Goal: Information Seeking & Learning: Learn about a topic

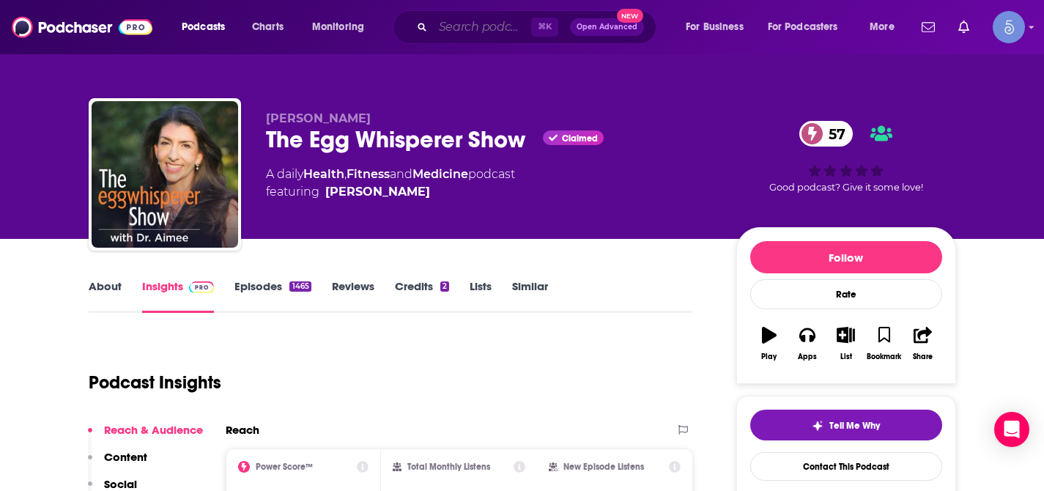
click at [478, 26] on input "Search podcasts, credits, & more..." at bounding box center [482, 26] width 98 height 23
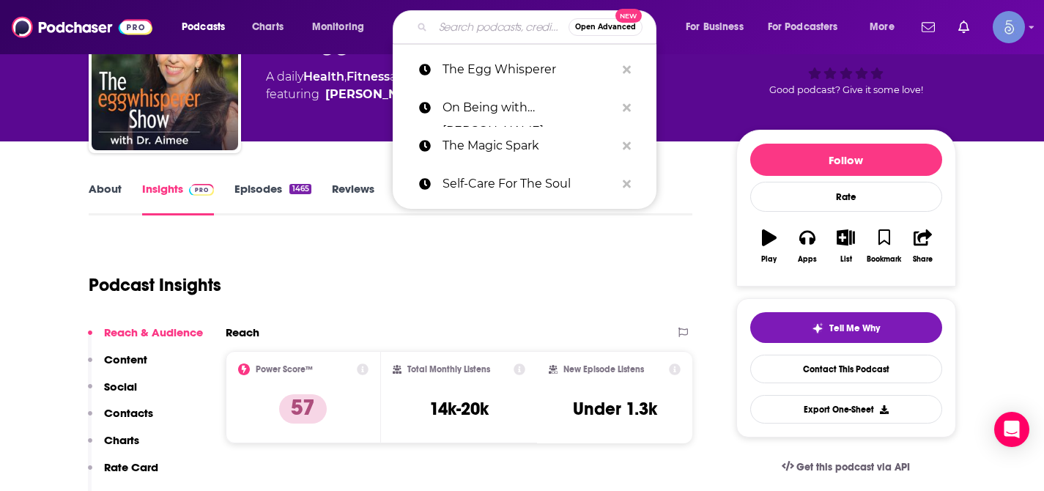
paste input "Renegade Marketers Unite"
type input "Renegade Marketers Unite"
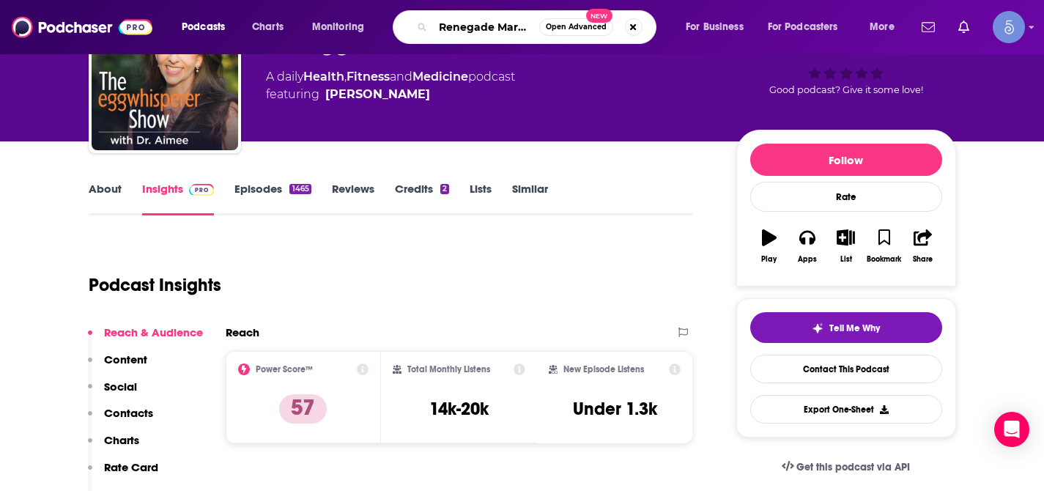
scroll to position [0, 51]
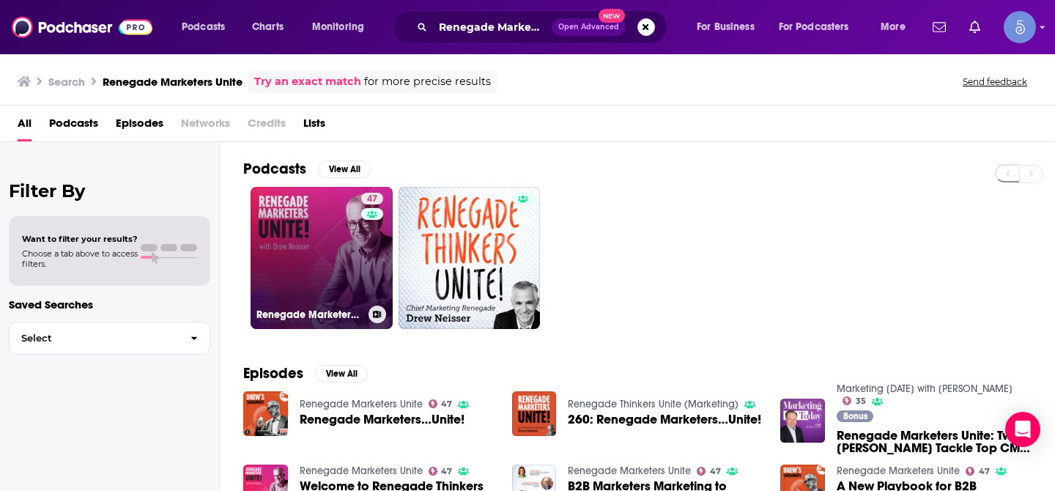
click at [338, 244] on link "47 Renegade Marketers Unite" at bounding box center [322, 258] width 142 height 142
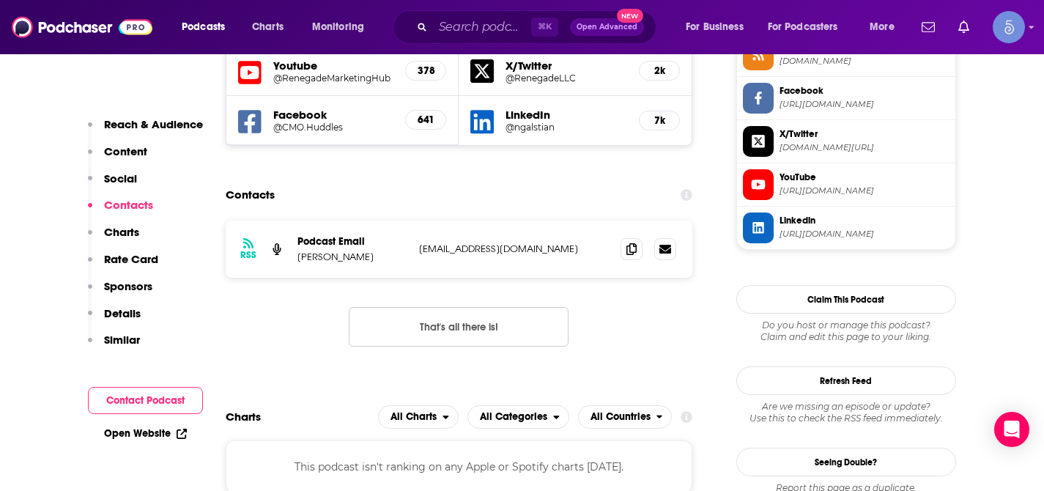
scroll to position [1407, 0]
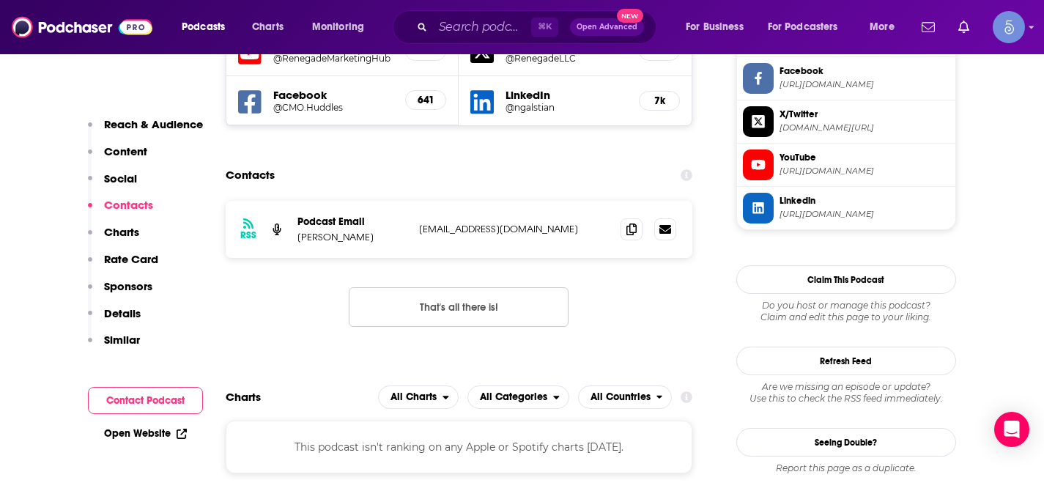
click at [121, 147] on p "Content" at bounding box center [125, 151] width 43 height 14
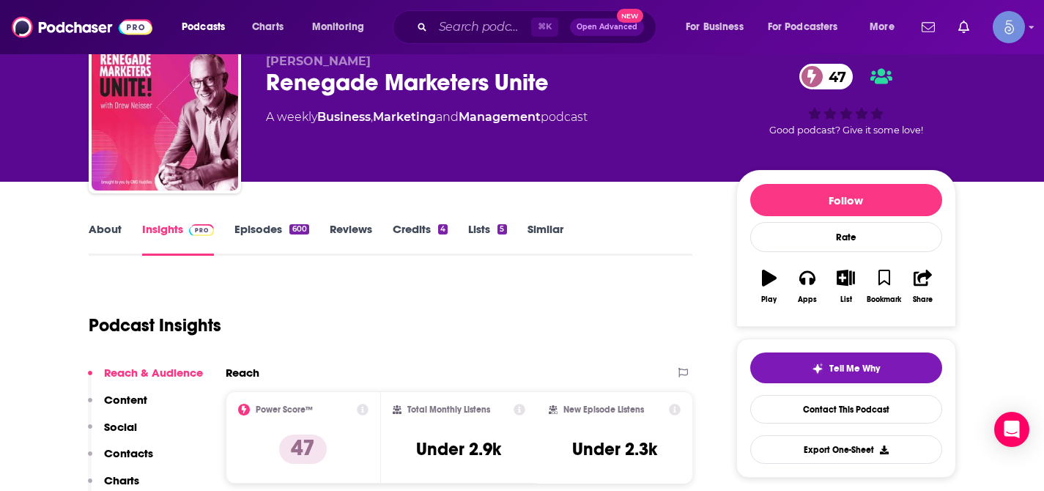
scroll to position [0, 0]
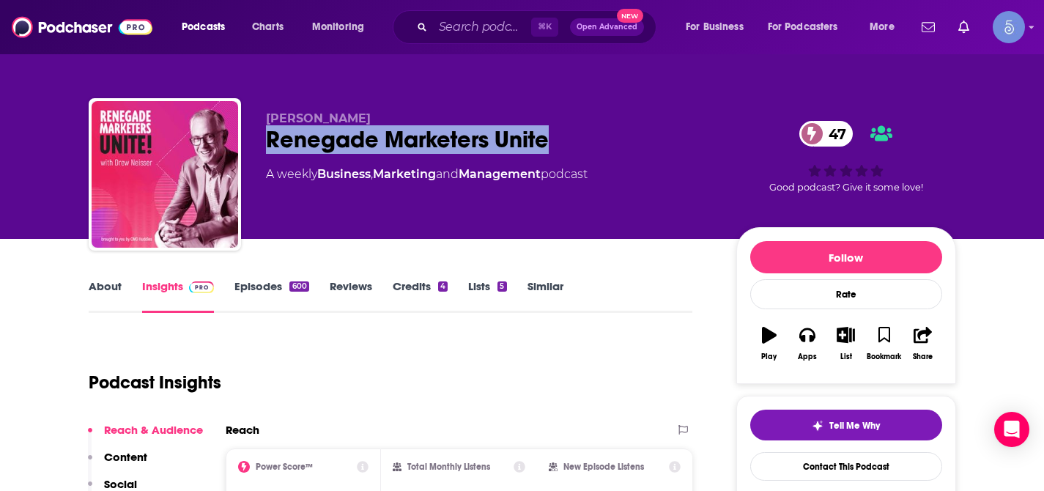
drag, startPoint x: 267, startPoint y: 140, endPoint x: 547, endPoint y: 143, distance: 279.9
click at [547, 143] on div "Renegade Marketers Unite 47" at bounding box center [489, 139] width 447 height 29
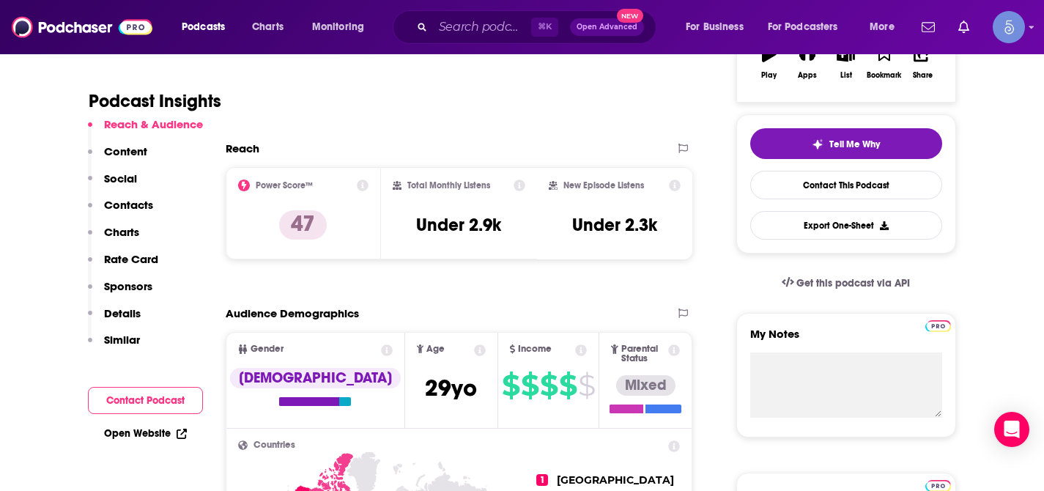
scroll to position [281, 0]
click at [487, 29] on input "Search podcasts, credits, & more..." at bounding box center [482, 26] width 98 height 23
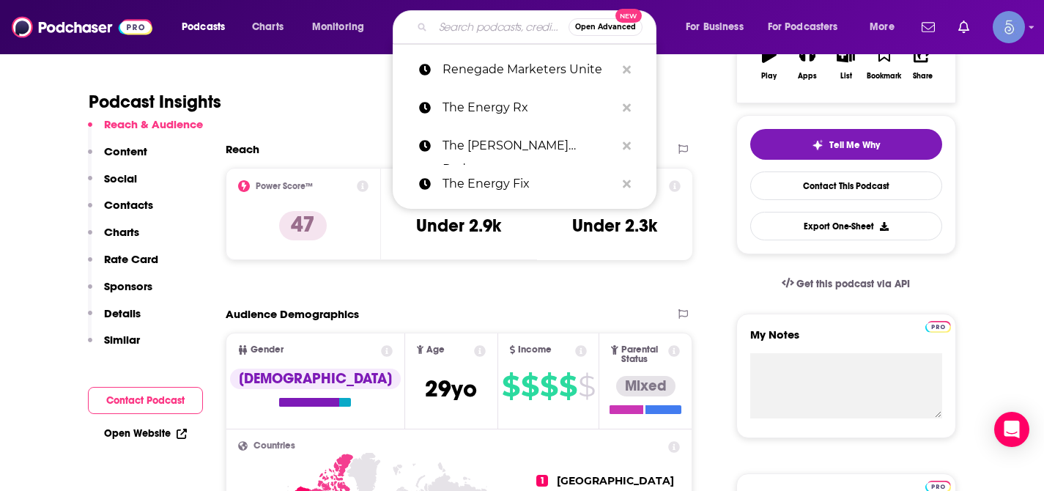
paste input "Rocky Mountain Marketing"
type input "Rocky Mountain Marketing"
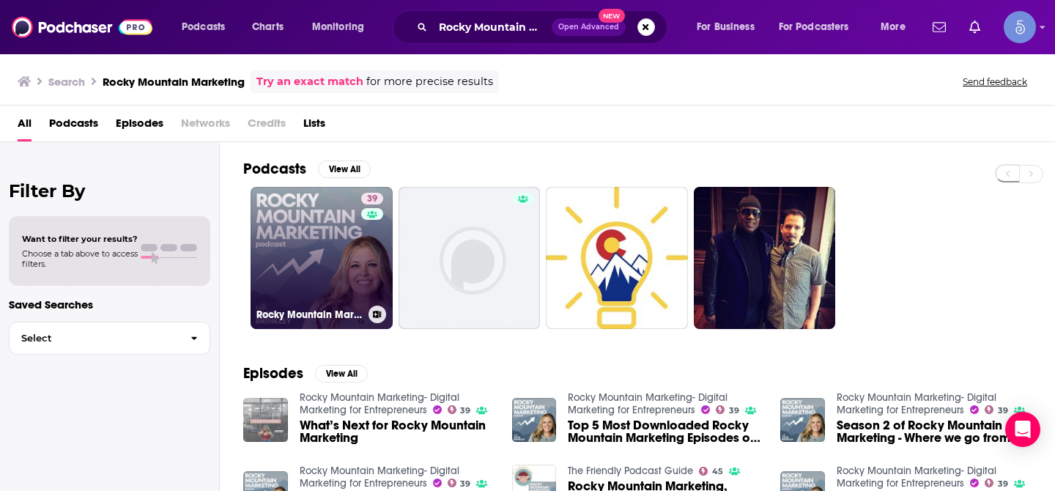
click at [333, 257] on link "39 Rocky Mountain Marketing- Digital Marketing for Entrepreneurs" at bounding box center [322, 258] width 142 height 142
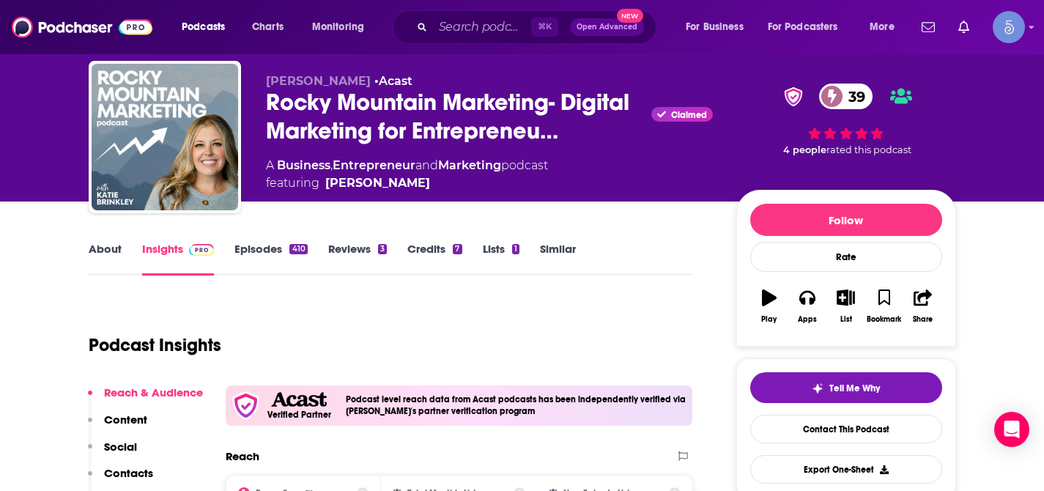
scroll to position [29, 0]
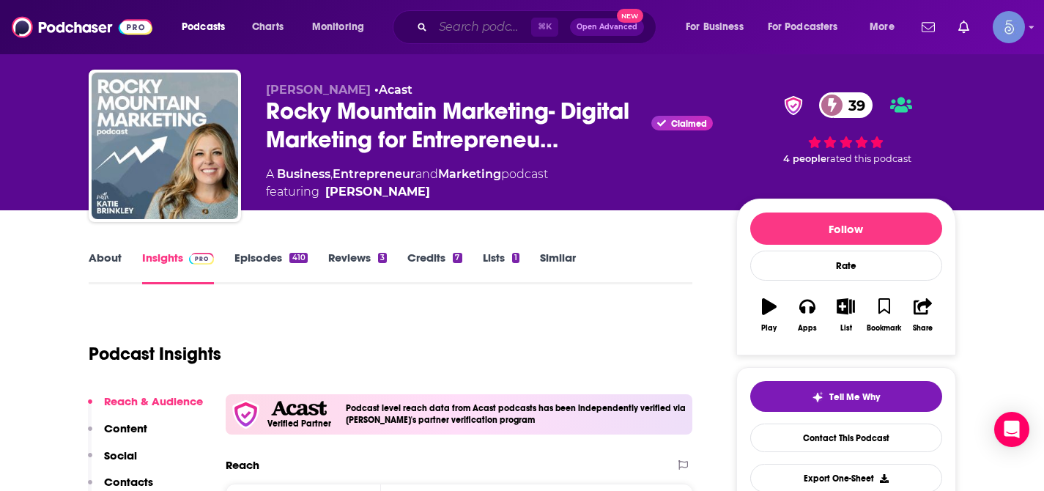
click at [489, 29] on input "Search podcasts, credits, & more..." at bounding box center [482, 26] width 98 height 23
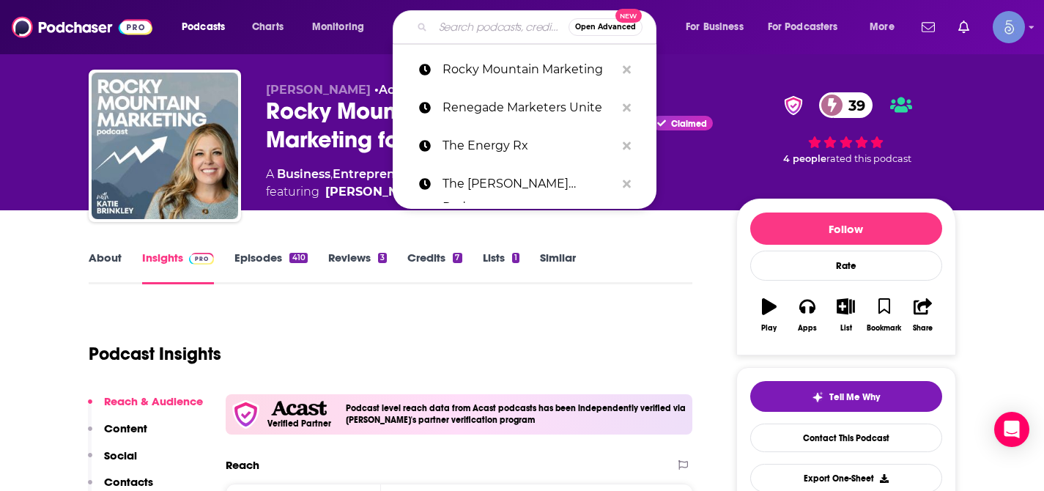
paste input "BecomingCEO - Online Marketing, Sales Strategy and Mindset Tips for [DEMOGRAPHI…"
type input "BecomingCEO - Online Marketing, Sales Strategy and Mindset Tips for [DEMOGRAPHI…"
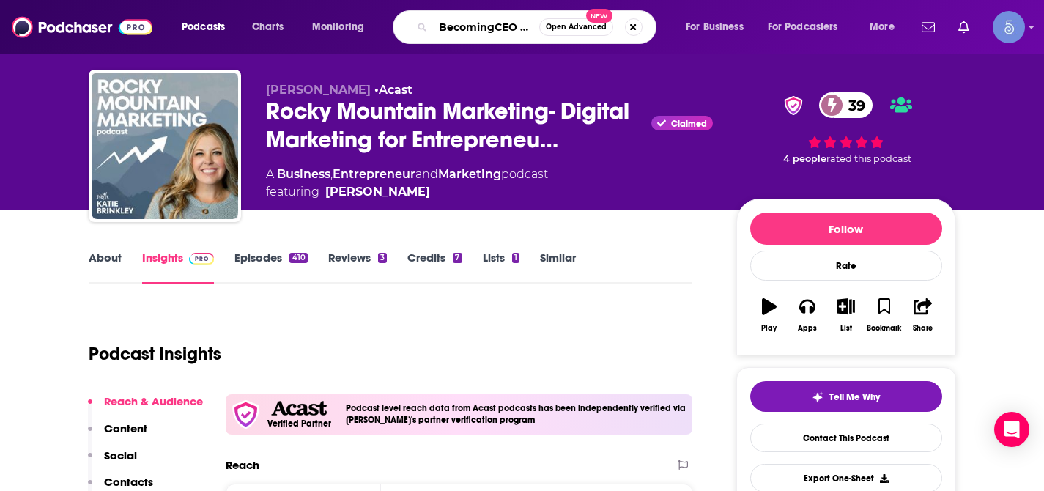
scroll to position [0, 461]
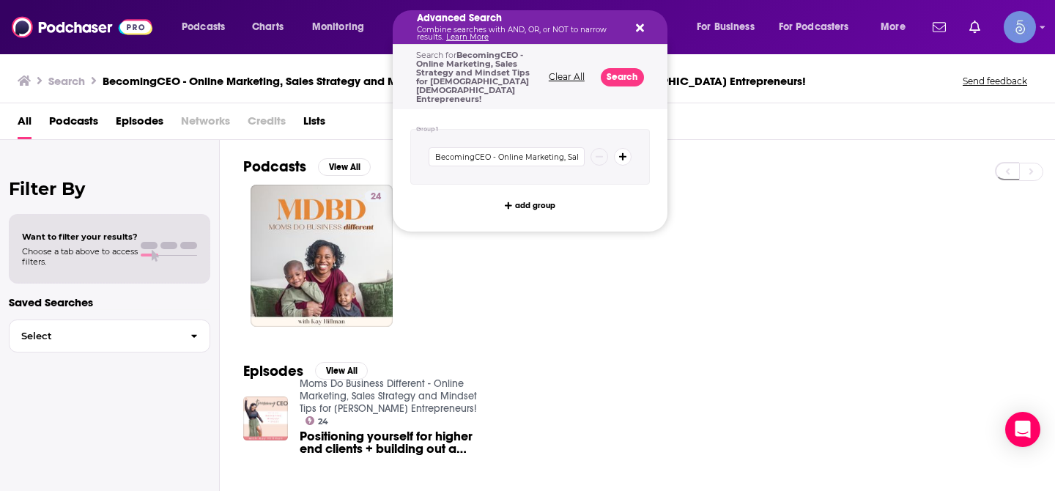
click at [498, 23] on h5 "Advanced Search" at bounding box center [518, 18] width 203 height 10
click at [638, 29] on icon "Search podcasts, credits, & more..." at bounding box center [640, 28] width 8 height 8
click at [645, 28] on div "Advanced Search Combine searches with AND, OR, or NOT to narrow results. Learn …" at bounding box center [530, 27] width 275 height 34
click at [641, 29] on icon "Search podcasts, credits, & more..." at bounding box center [640, 28] width 8 height 8
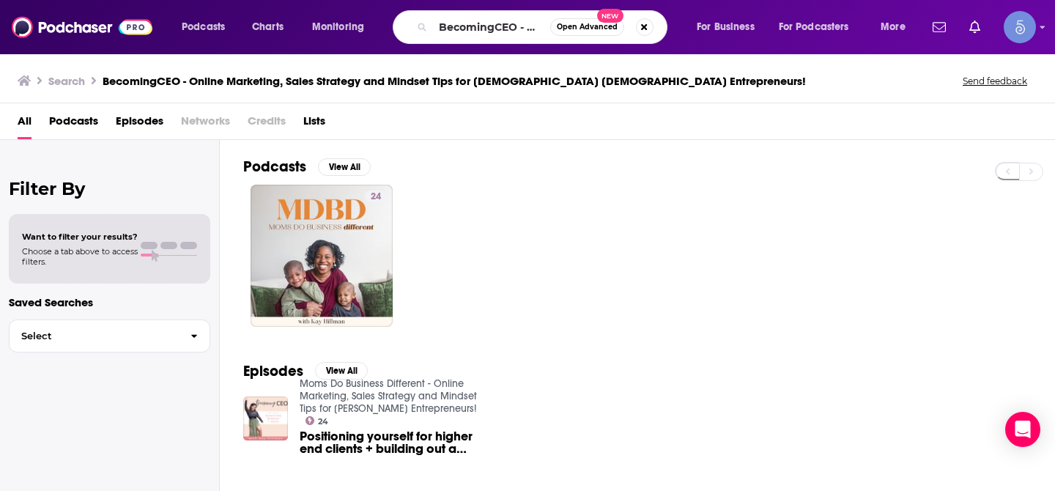
click at [425, 26] on icon "Search podcasts, credits, & more..." at bounding box center [422, 27] width 8 height 8
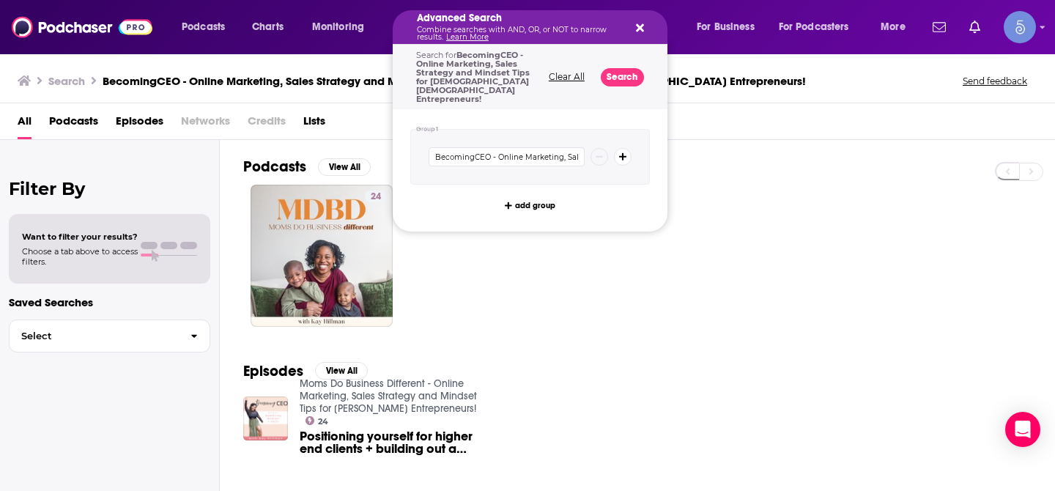
click at [643, 27] on icon "Search podcasts, credits, & more..." at bounding box center [640, 28] width 8 height 12
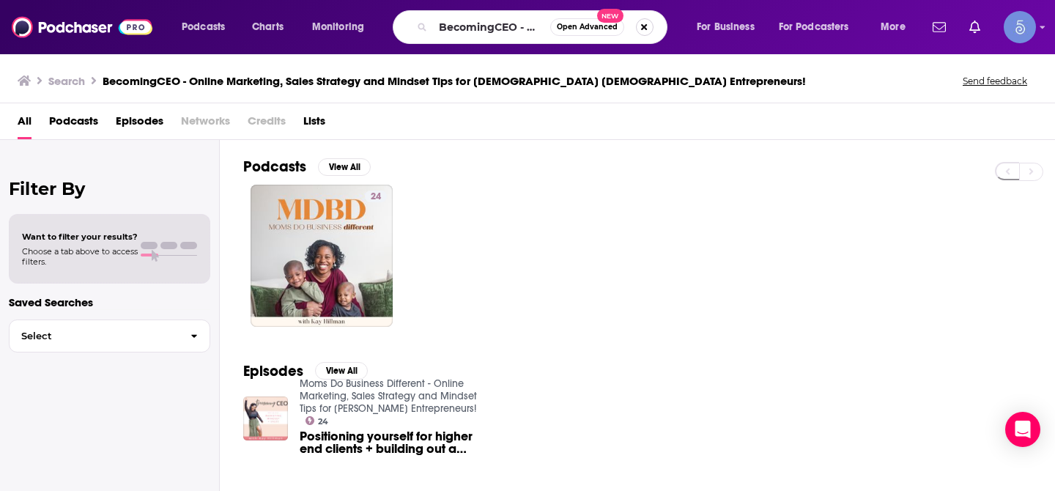
click at [651, 24] on button "Search podcasts, credits, & more..." at bounding box center [645, 27] width 18 height 18
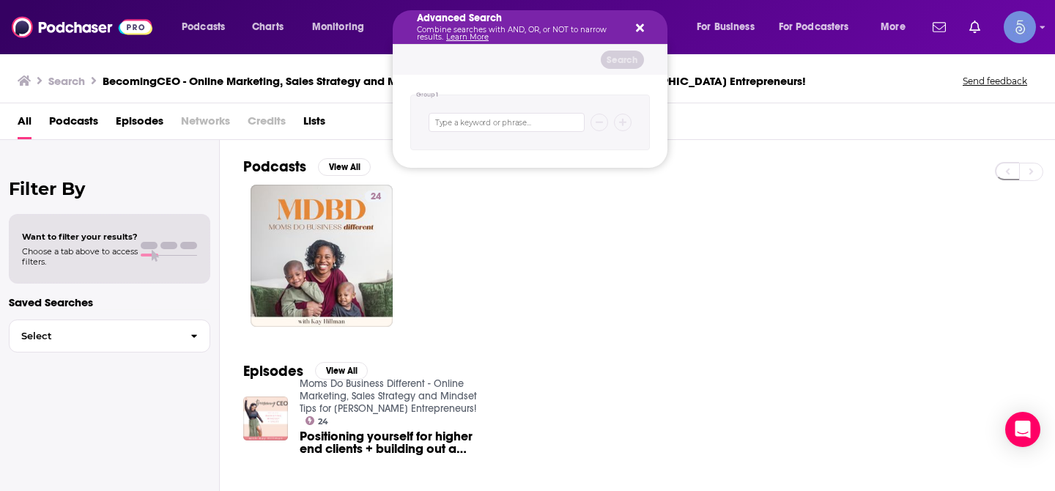
click at [641, 28] on icon "Search podcasts, credits, & more..." at bounding box center [640, 28] width 8 height 12
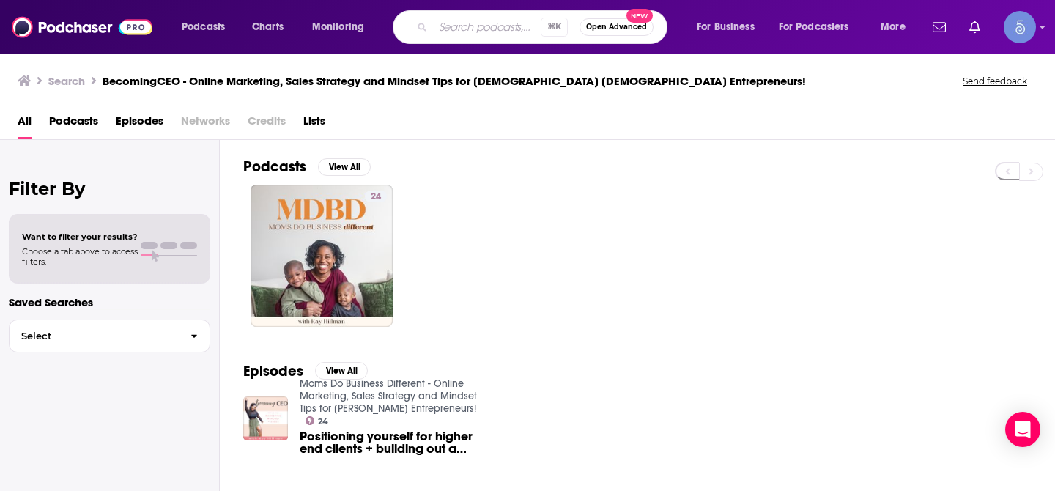
click at [492, 30] on input "Search podcasts, credits, & more..." at bounding box center [487, 26] width 108 height 23
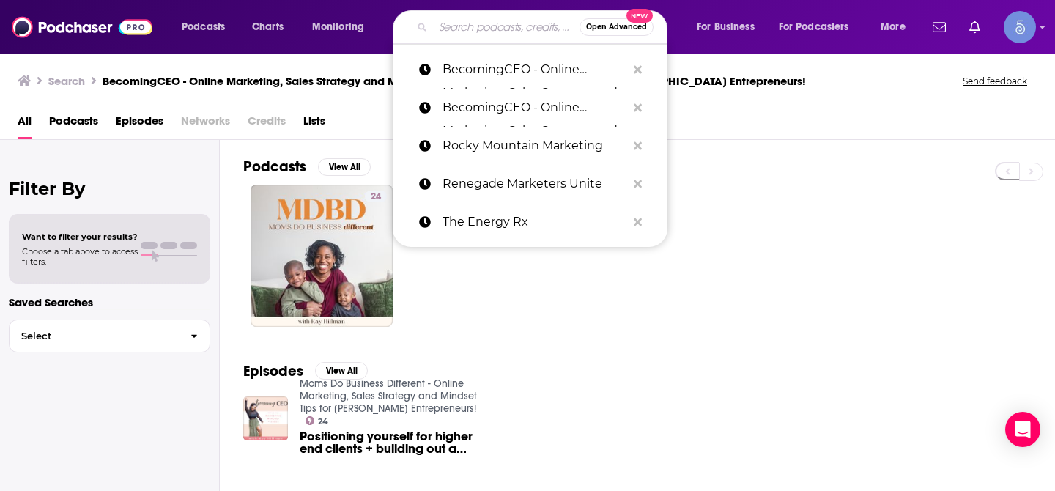
paste input "The NTM Growth Marketing Podcast"
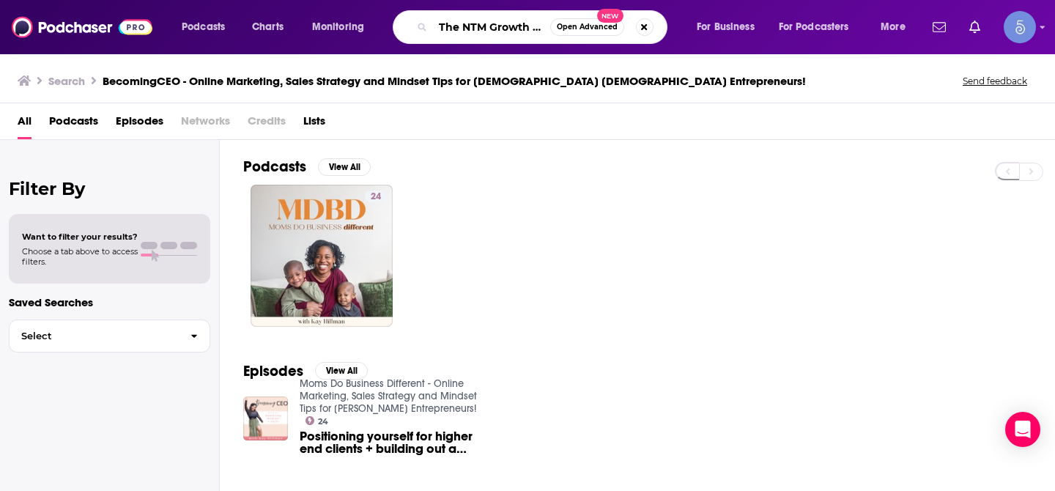
scroll to position [0, 91]
type input "The NTM Growth Marketing Podcast"
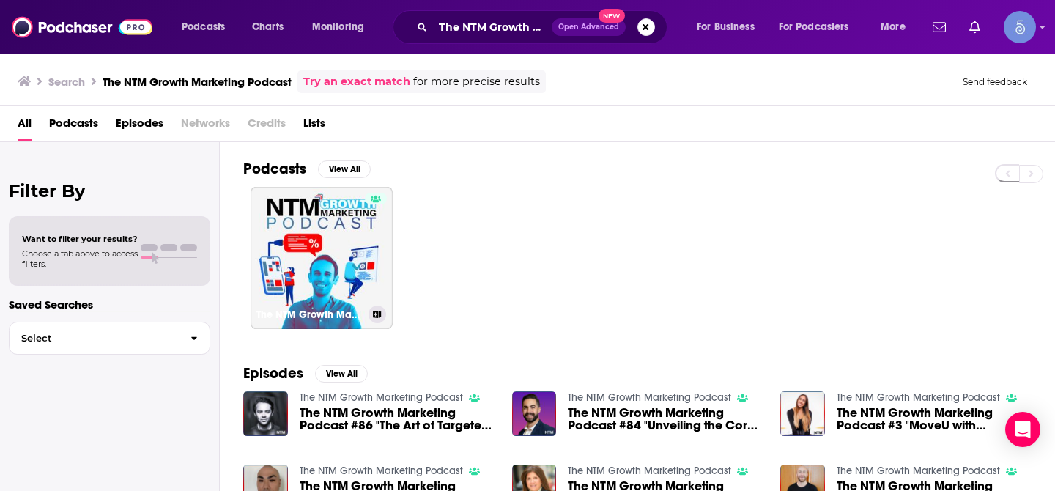
click at [350, 221] on link "The NTM Growth Marketing Podcast" at bounding box center [322, 258] width 142 height 142
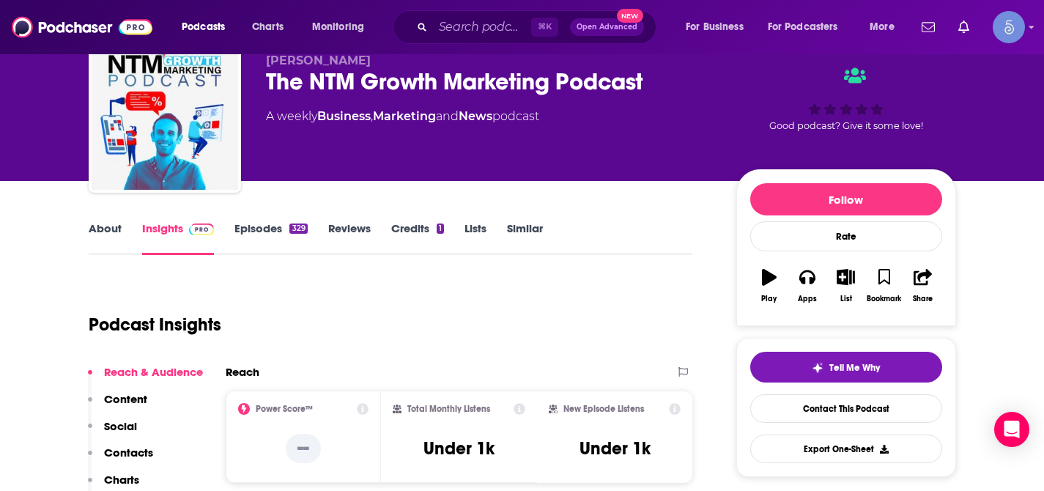
scroll to position [70, 0]
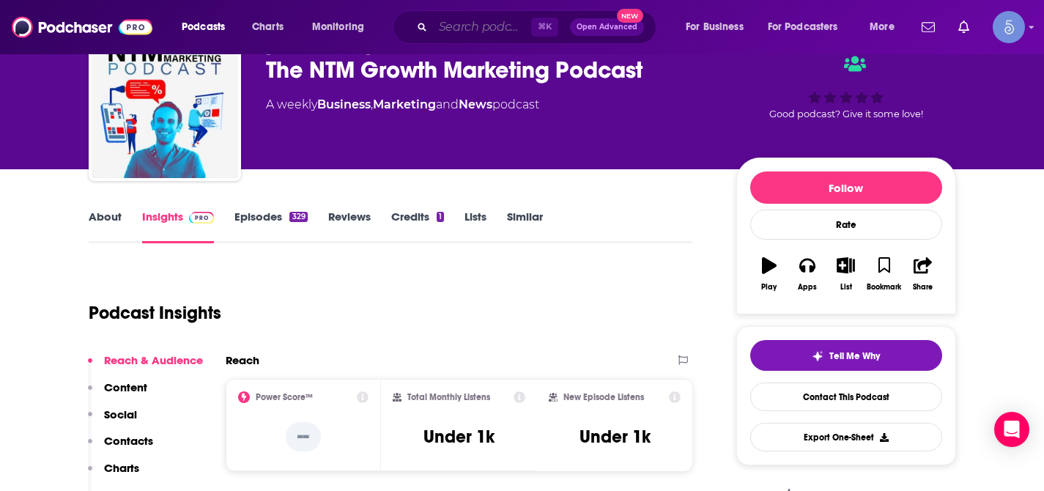
click at [479, 34] on input "Search podcasts, credits, & more..." at bounding box center [482, 26] width 98 height 23
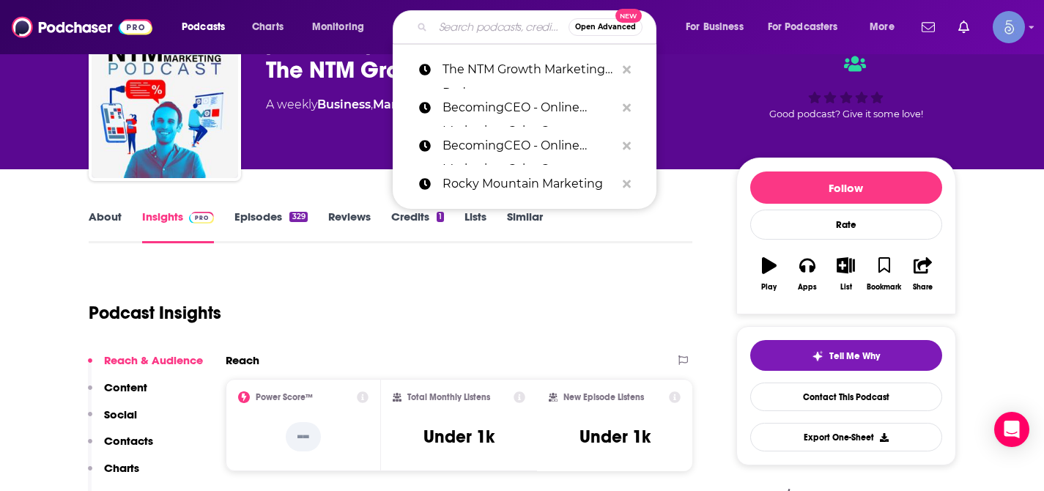
paste input "Top Advisor Marketing Podcast"
type input "Top Advisor Marketing Podcast"
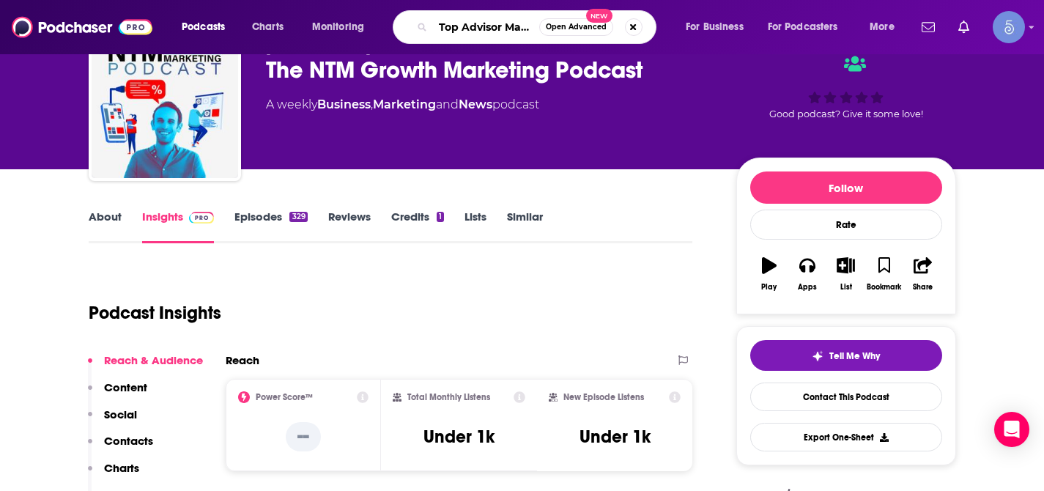
scroll to position [0, 75]
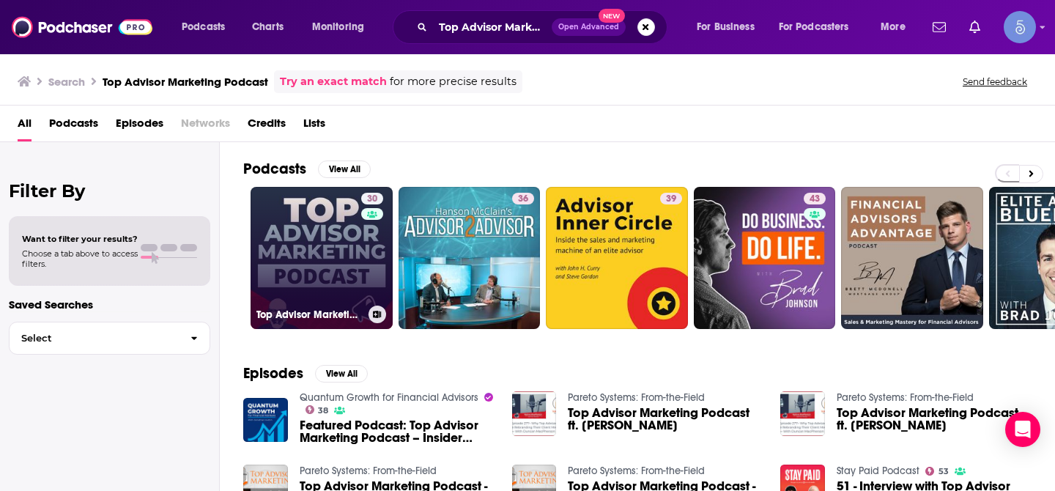
click at [300, 248] on link "30 Top Advisor Marketing Podcast" at bounding box center [322, 258] width 142 height 142
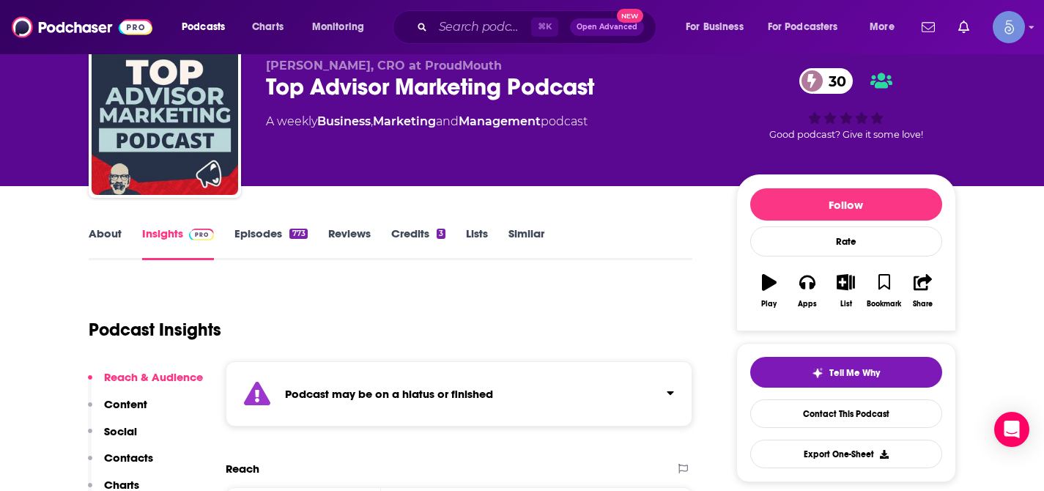
scroll to position [56, 0]
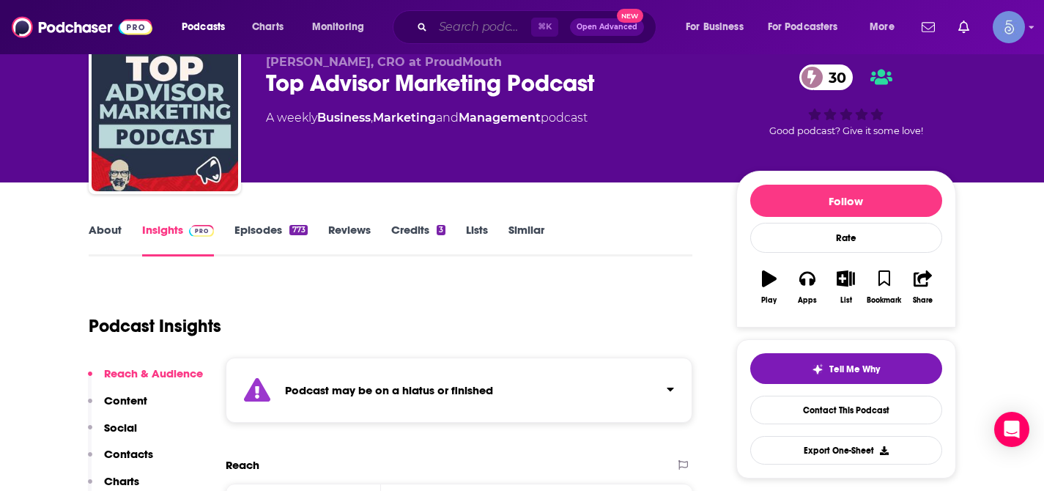
click at [479, 29] on input "Search podcasts, credits, & more..." at bounding box center [482, 26] width 98 height 23
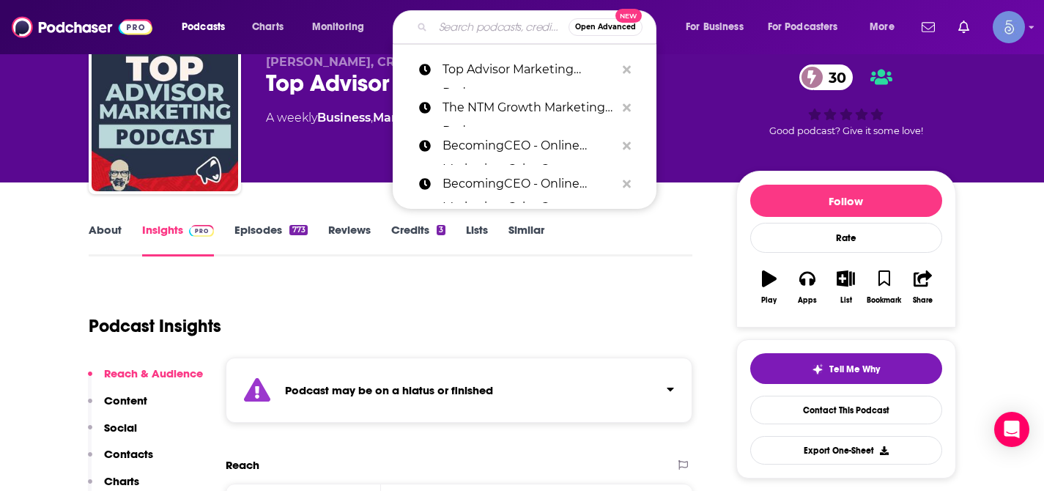
paste input "Last Week in Local: Local Search, SEO & Marketing Update from LocalU"
type input "Last Week in Local: Local Search, SEO & Marketing Update from LocalU"
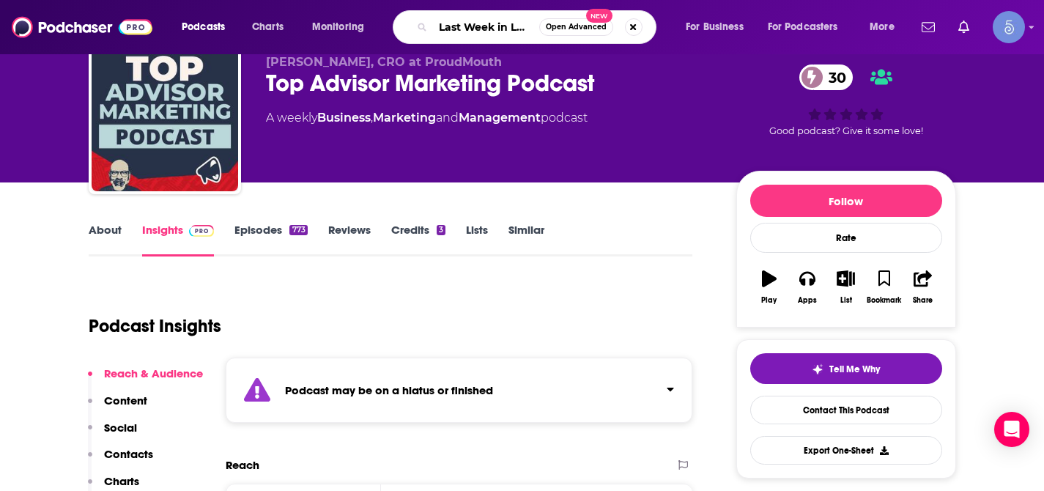
scroll to position [0, 289]
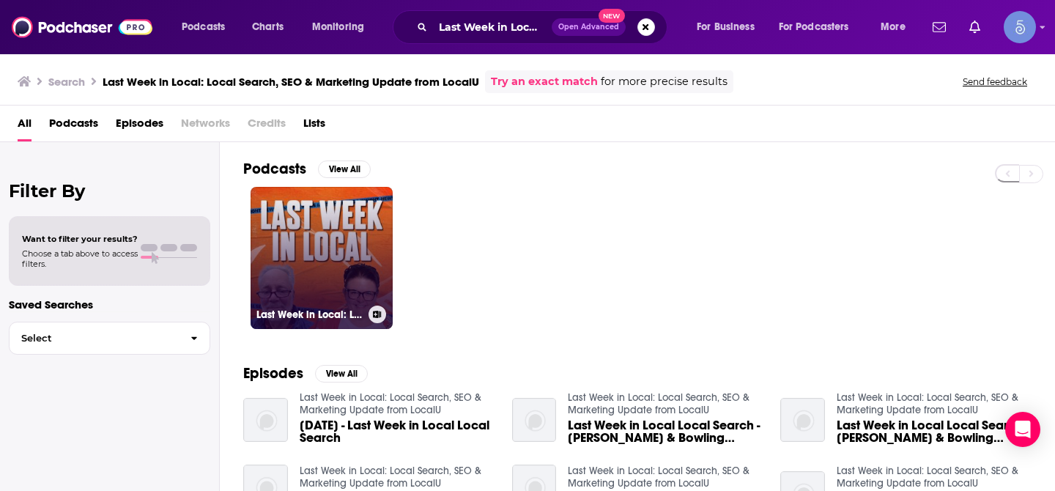
click at [275, 221] on link "Last Week in Local: Local Search, SEO & Marketing Update from LocalU" at bounding box center [322, 258] width 142 height 142
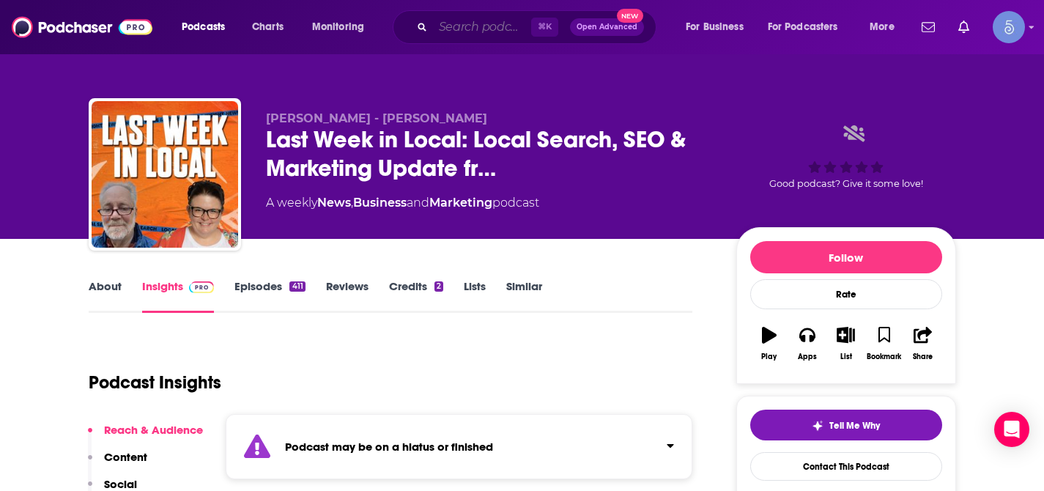
click at [462, 34] on input "Search podcasts, credits, & more..." at bounding box center [482, 26] width 98 height 23
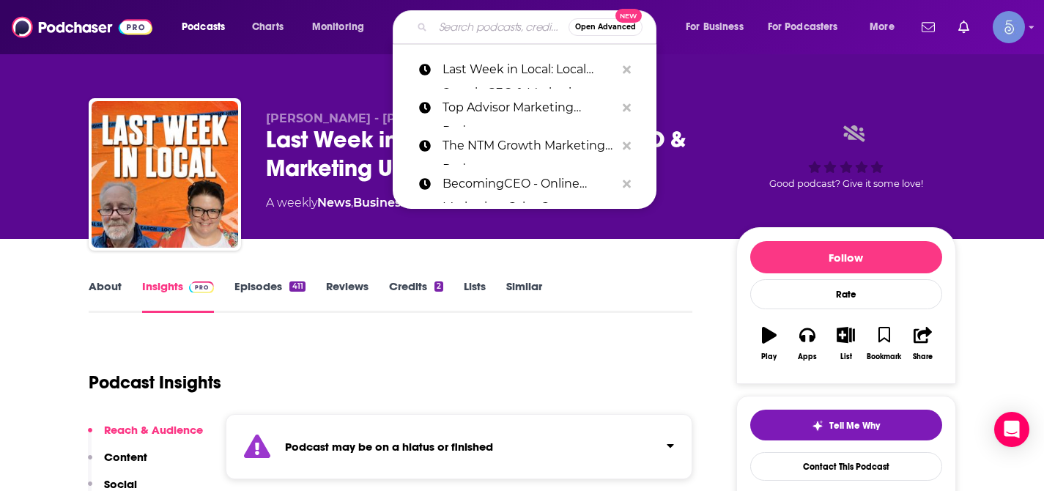
paste input "Your Digital Marketing Coach with [PERSON_NAME]"
type input "Your Digital Marketing Coach with [PERSON_NAME]"
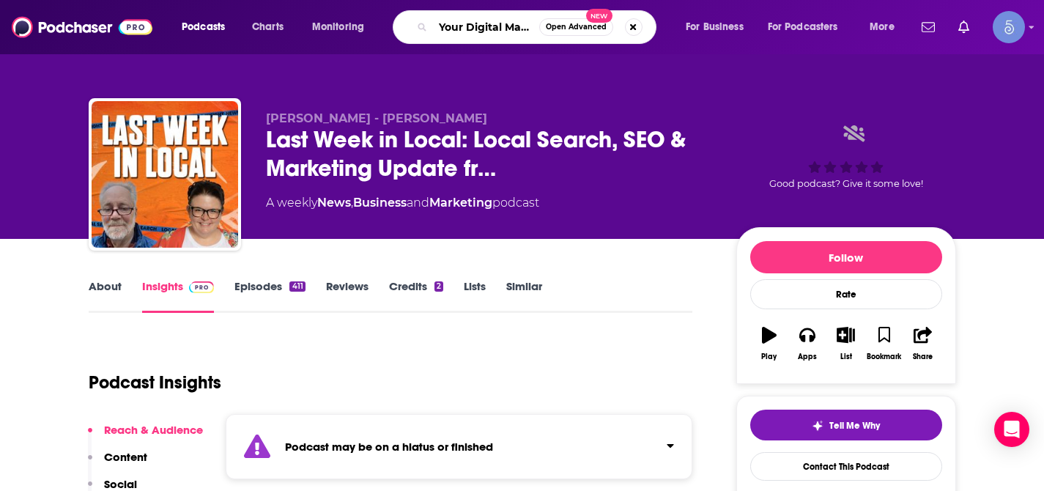
scroll to position [0, 166]
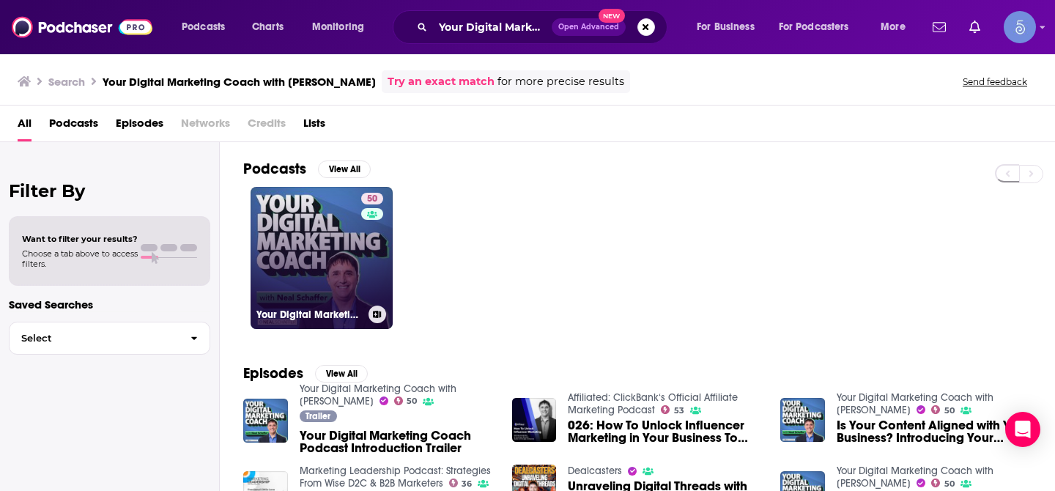
click at [307, 254] on link "50 Your Digital Marketing Coach with [PERSON_NAME]" at bounding box center [322, 258] width 142 height 142
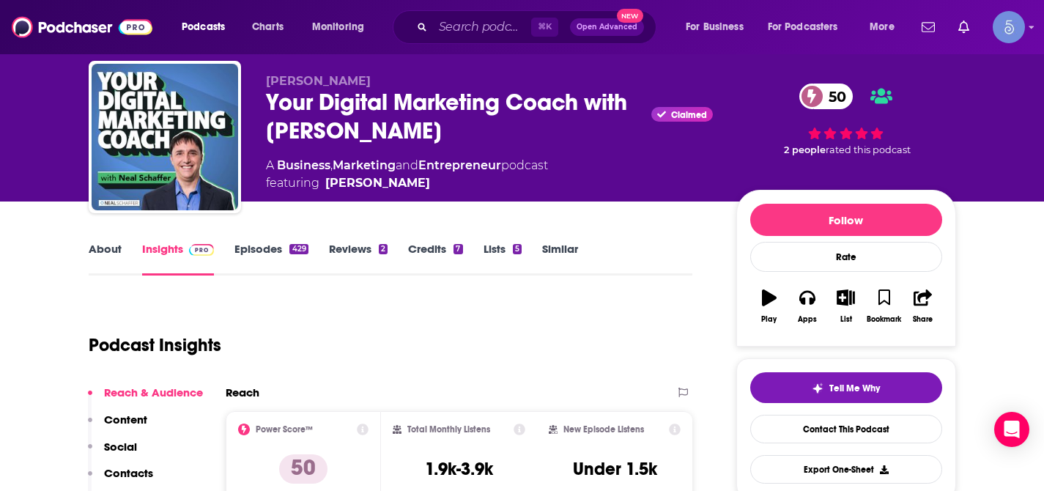
scroll to position [45, 0]
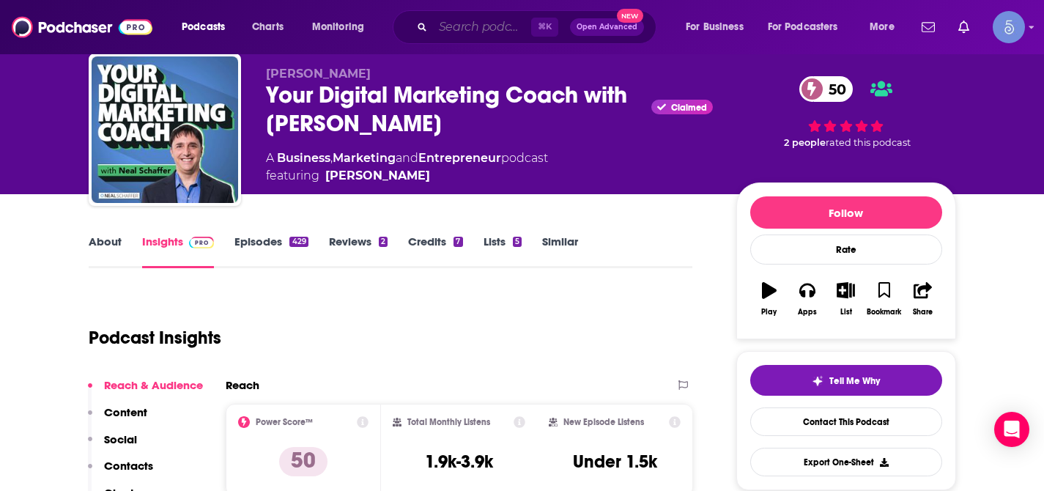
click at [470, 31] on input "Search podcasts, credits, & more..." at bounding box center [482, 26] width 98 height 23
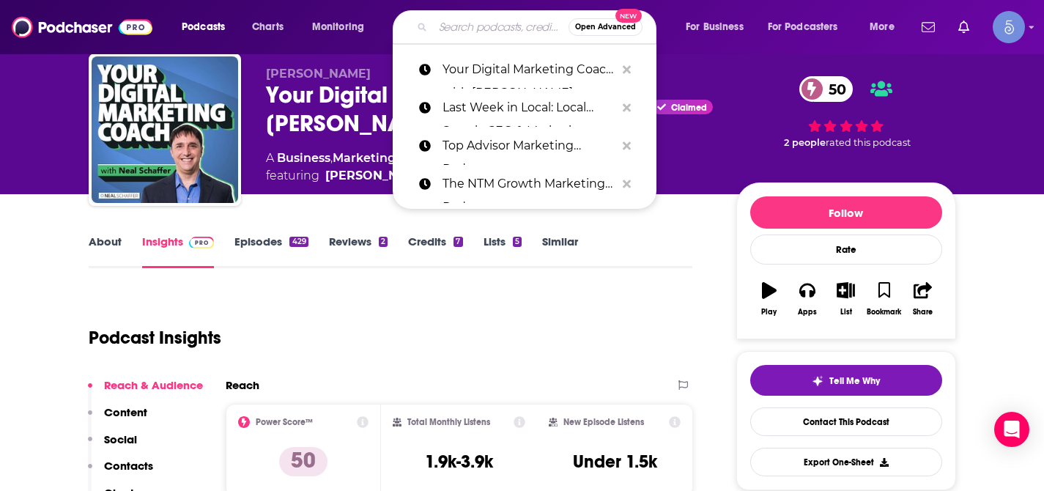
paste input "The Smart Marketer Podcast,Smart Marketer,[GEOGRAPHIC_DATA]"
type input "The Smart Marketer Podcast,Smart Marketer,[GEOGRAPHIC_DATA]"
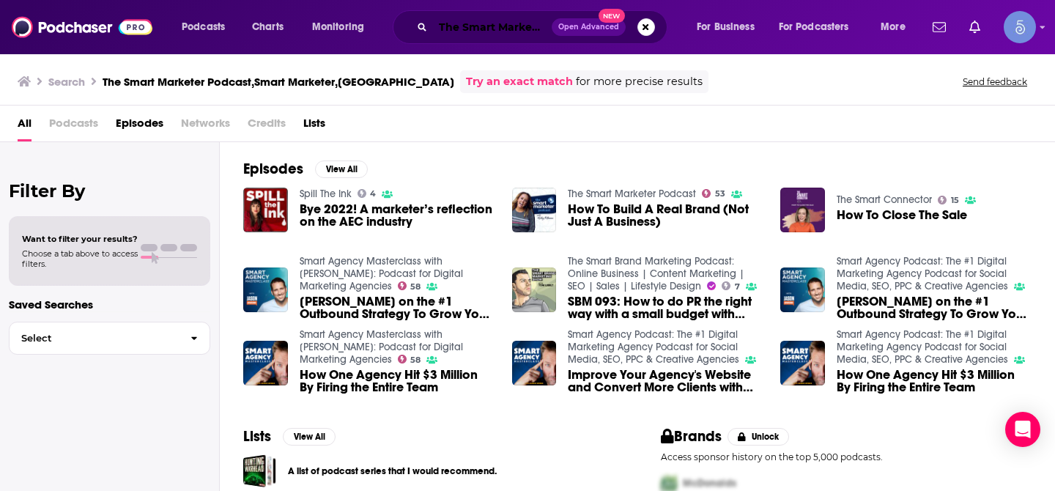
click at [504, 34] on input "The Smart Marketer Podcast,Smart Marketer,[GEOGRAPHIC_DATA]" at bounding box center [492, 26] width 119 height 23
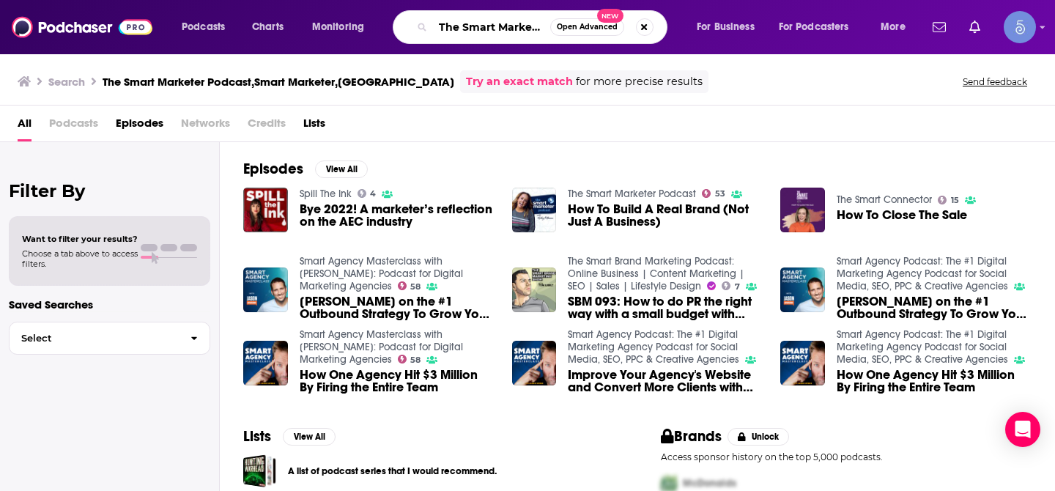
click at [504, 34] on input "The Smart Marketer Podcast,Smart Marketer,[GEOGRAPHIC_DATA]" at bounding box center [491, 26] width 117 height 23
paste input "Facility Management Marketing Podcas"
type input "Facility Management Marketing Podcast"
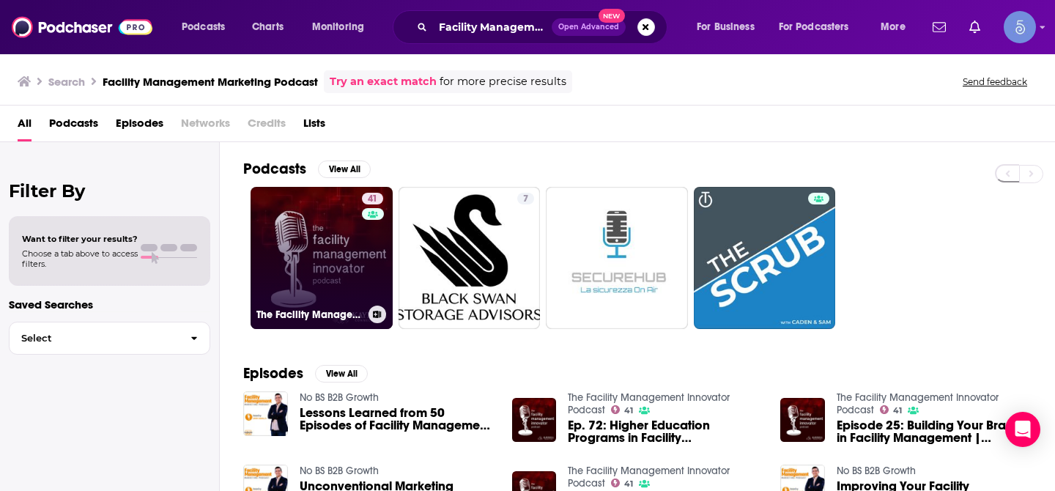
click at [316, 243] on link "41 The Facility Management Innovator Podcast" at bounding box center [322, 258] width 142 height 142
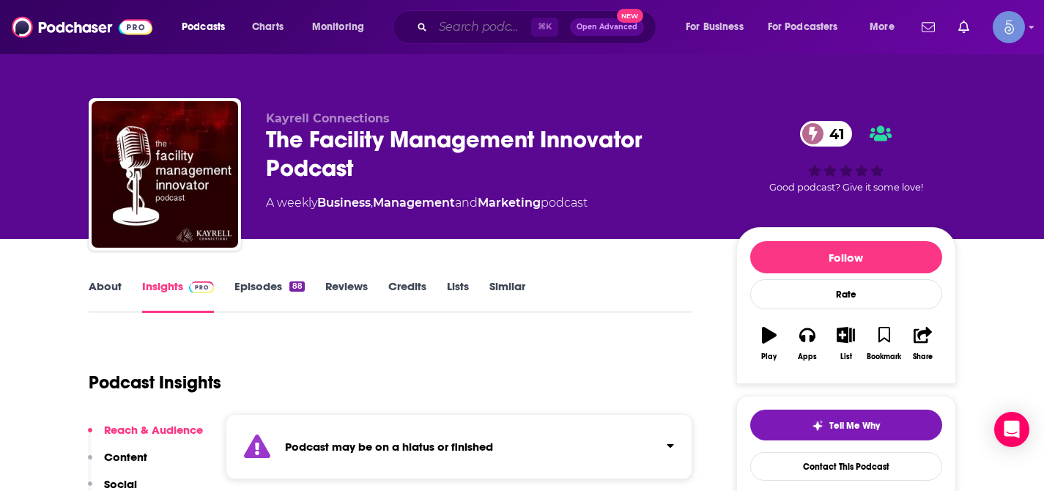
click at [486, 21] on input "Search podcasts, credits, & more..." at bounding box center [482, 26] width 98 height 23
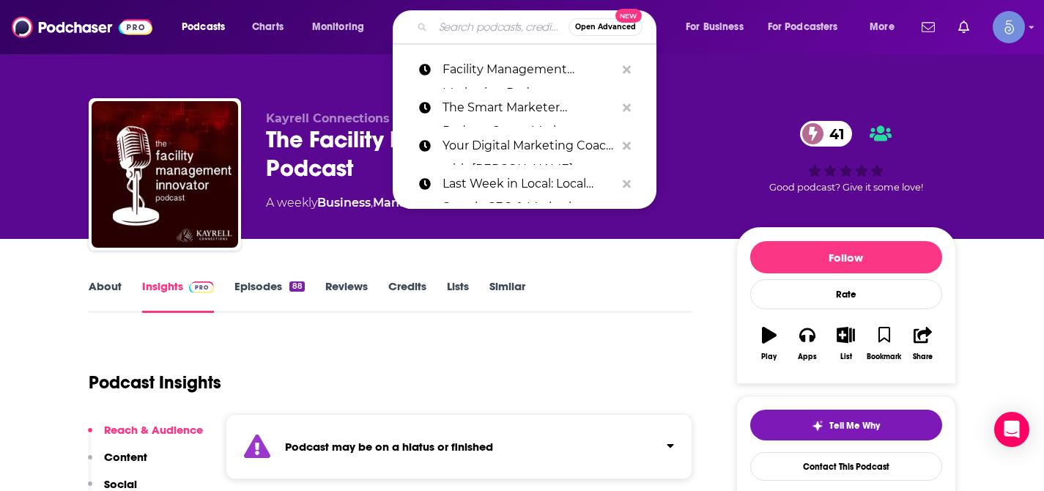
paste input "The Marketing Millennials"
type input "The Marketing Millennials"
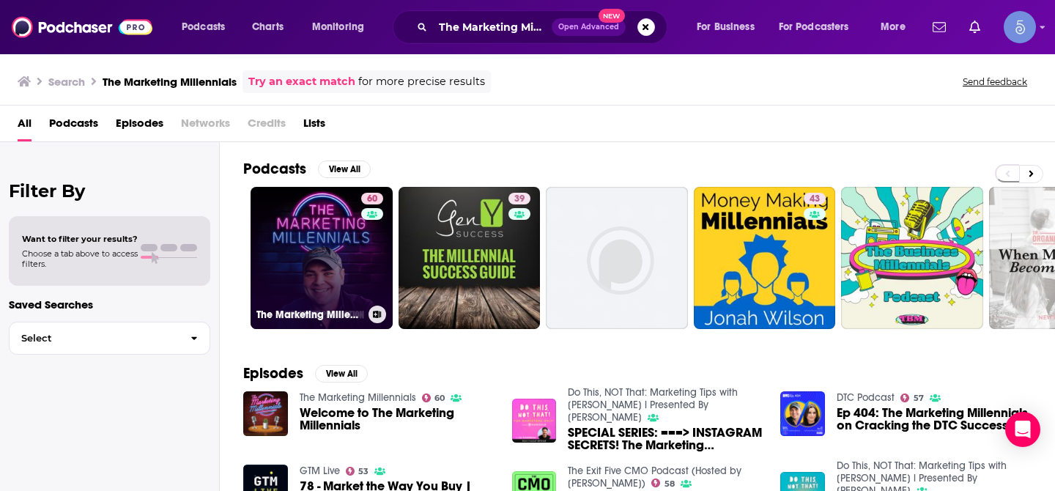
click at [345, 232] on link "60 The Marketing Millennials" at bounding box center [322, 258] width 142 height 142
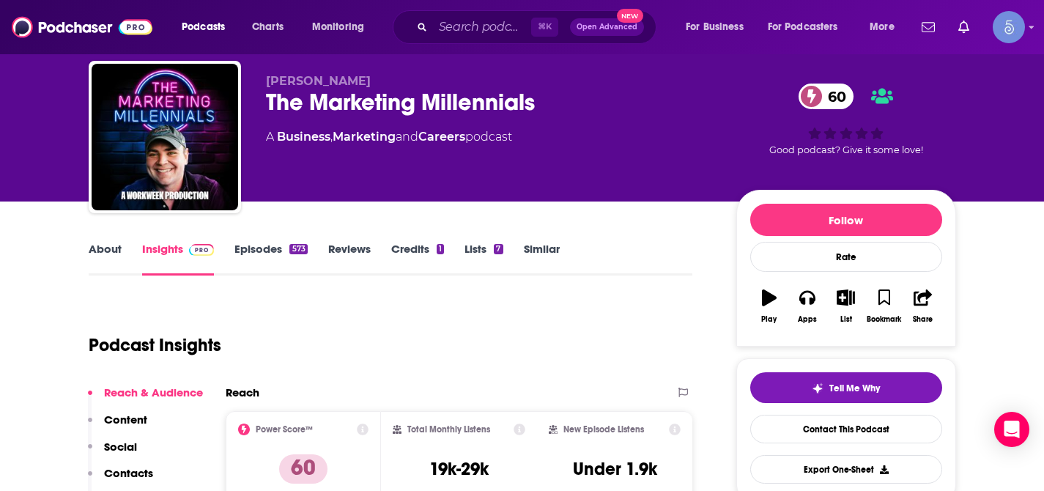
scroll to position [38, 0]
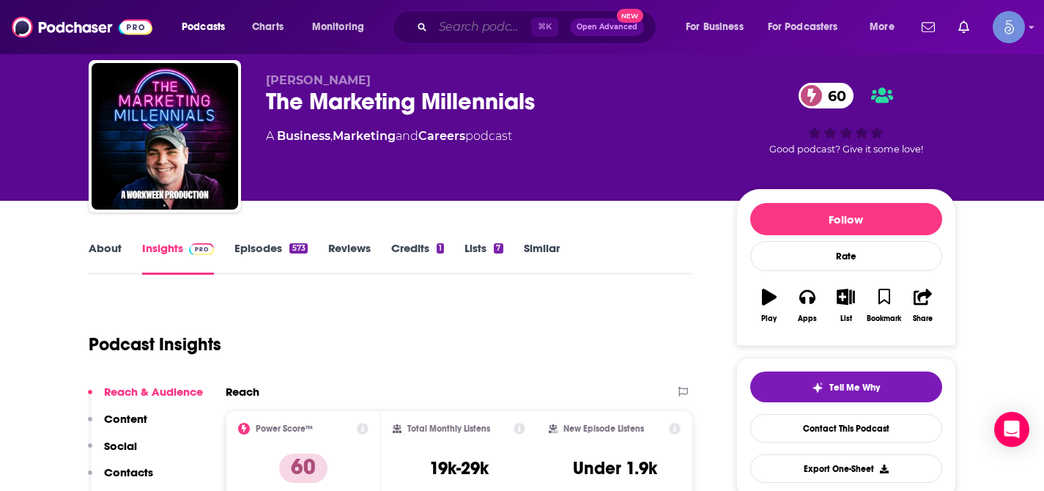
click at [481, 29] on input "Search podcasts, credits, & more..." at bounding box center [482, 26] width 98 height 23
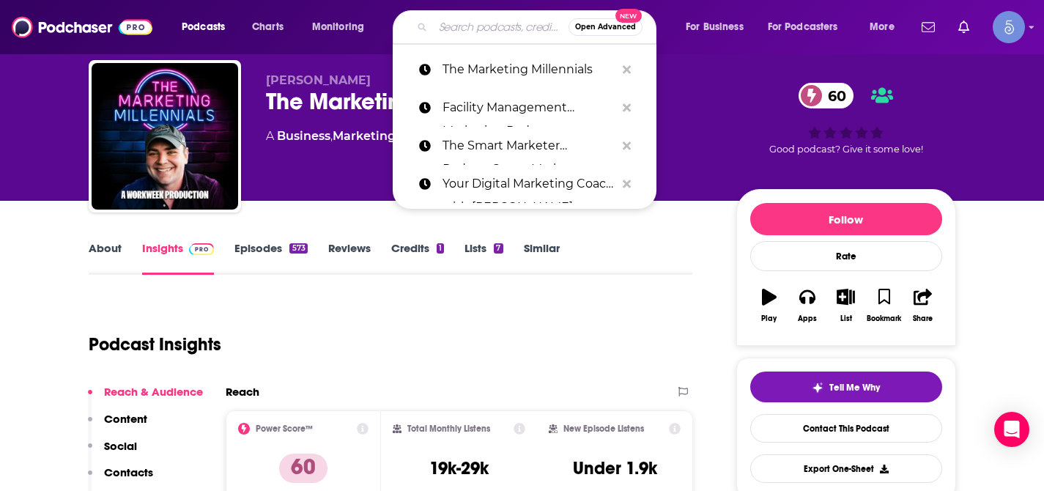
paste input "Mind Your Marketing"
type input "Mind Your Marketing"
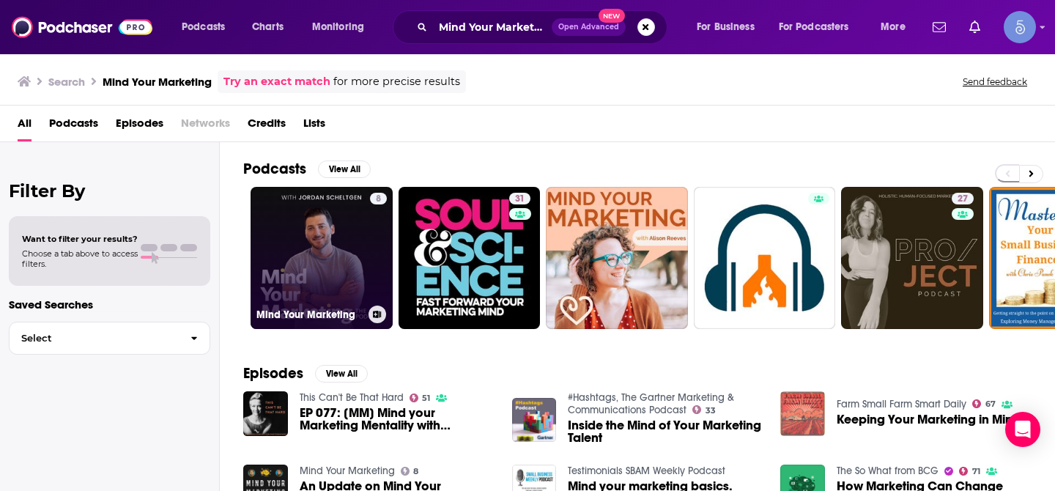
click at [302, 230] on link "8 Mind Your Marketing" at bounding box center [322, 258] width 142 height 142
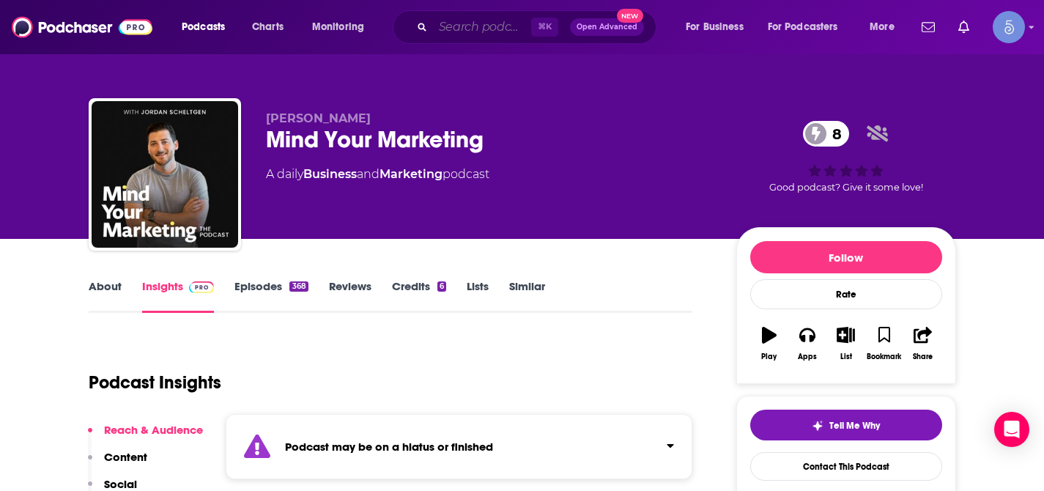
click at [485, 21] on input "Search podcasts, credits, & more..." at bounding box center [482, 26] width 98 height 23
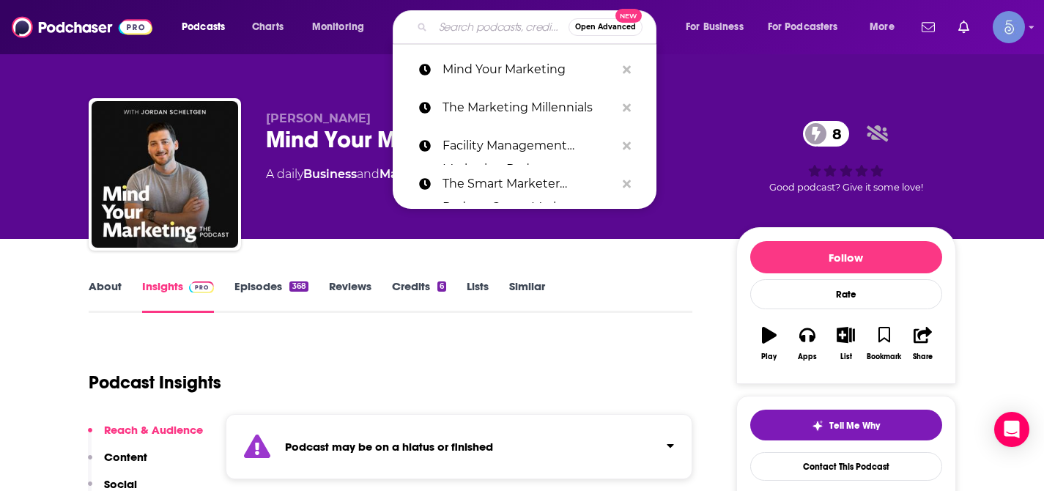
paste input "Modern Day Marketer"
type input "Modern Day Marketer"
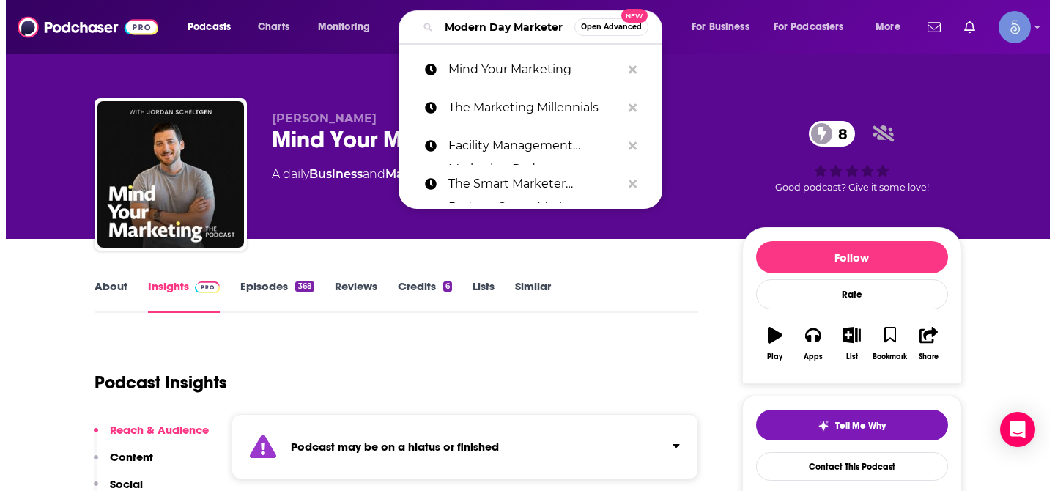
scroll to position [0, 24]
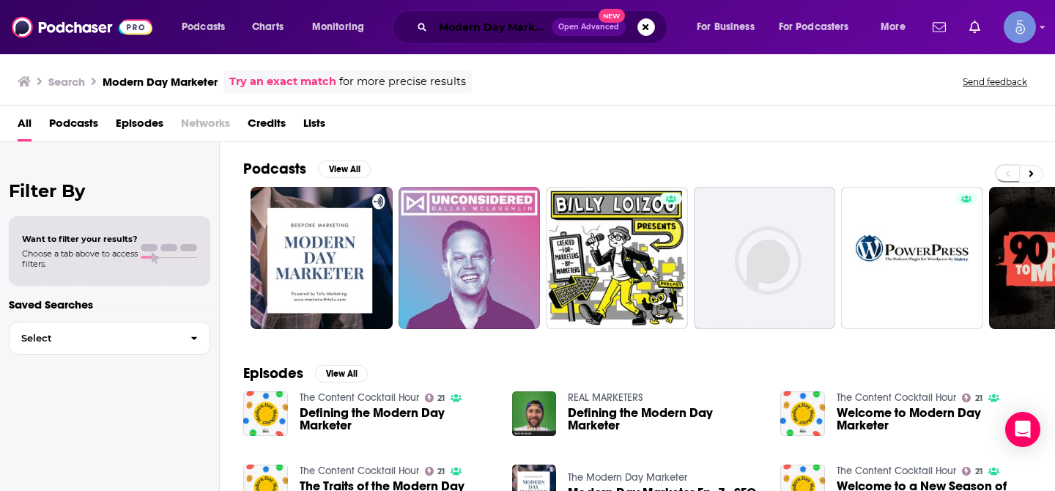
click at [503, 27] on input "Modern Day Marketer" at bounding box center [492, 26] width 119 height 23
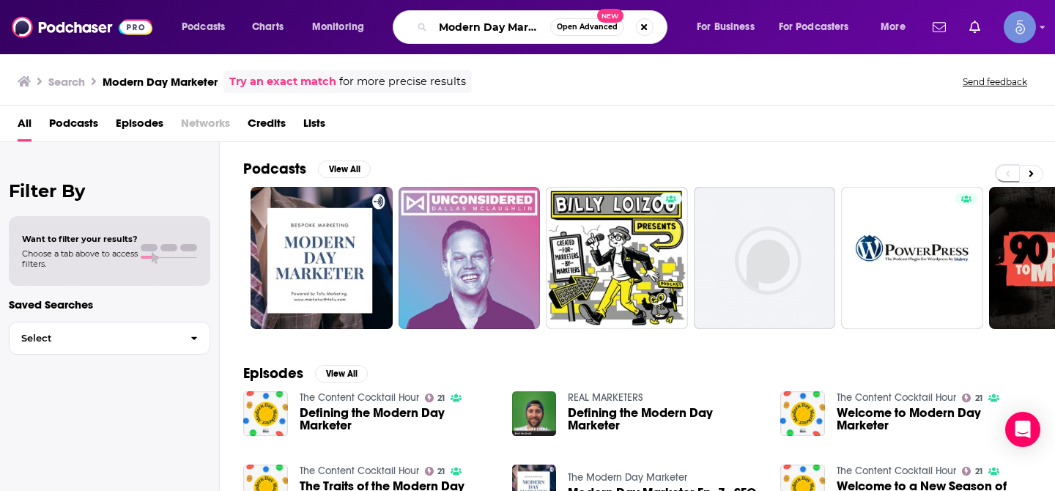
click at [503, 27] on input "Modern Day Marketer" at bounding box center [491, 26] width 117 height 23
paste input "Business Growth Show - B2B Marketing & Demand Generation Podcast"
type input "Business Growth Show - B2B Marketing & Demand Generation Podcast"
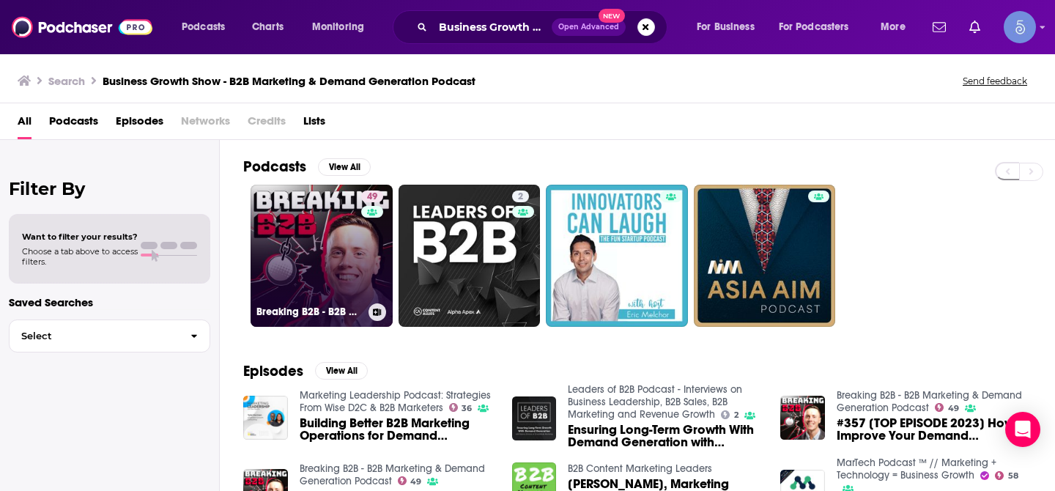
click at [331, 226] on link "49 Breaking B2B - B2B Marketing & Demand Generation Podcast" at bounding box center [322, 256] width 142 height 142
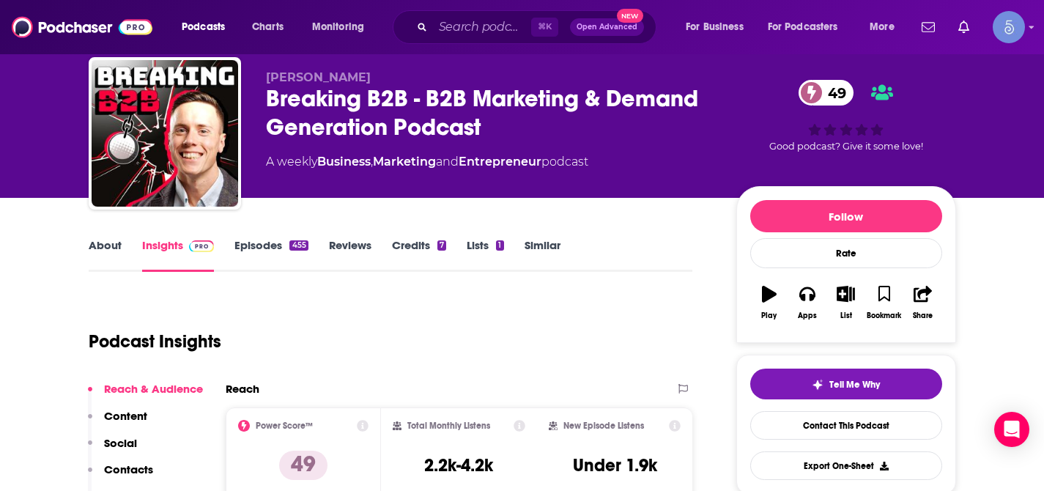
scroll to position [36, 0]
